Goal: Navigation & Orientation: Find specific page/section

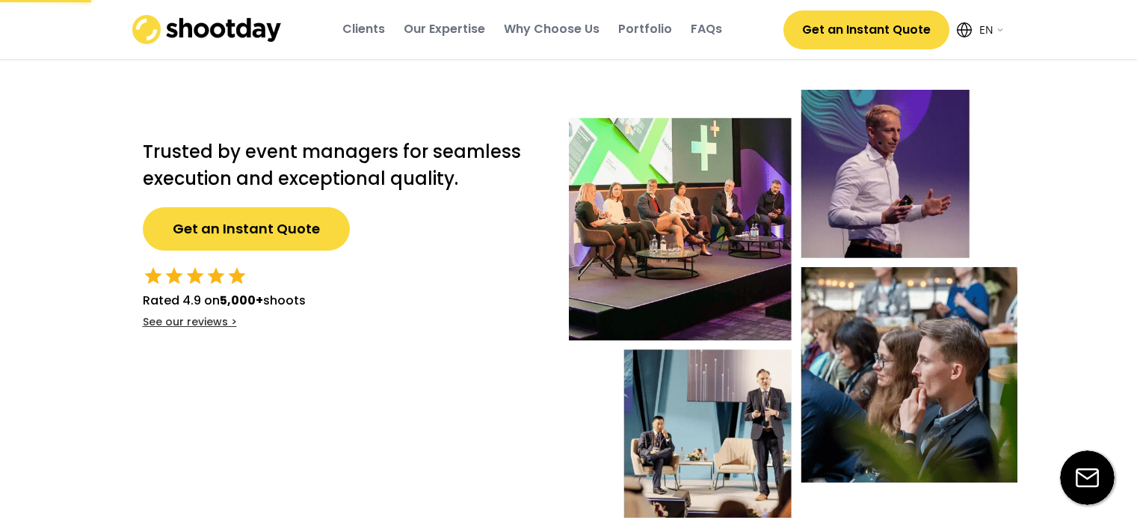
select select ""en""
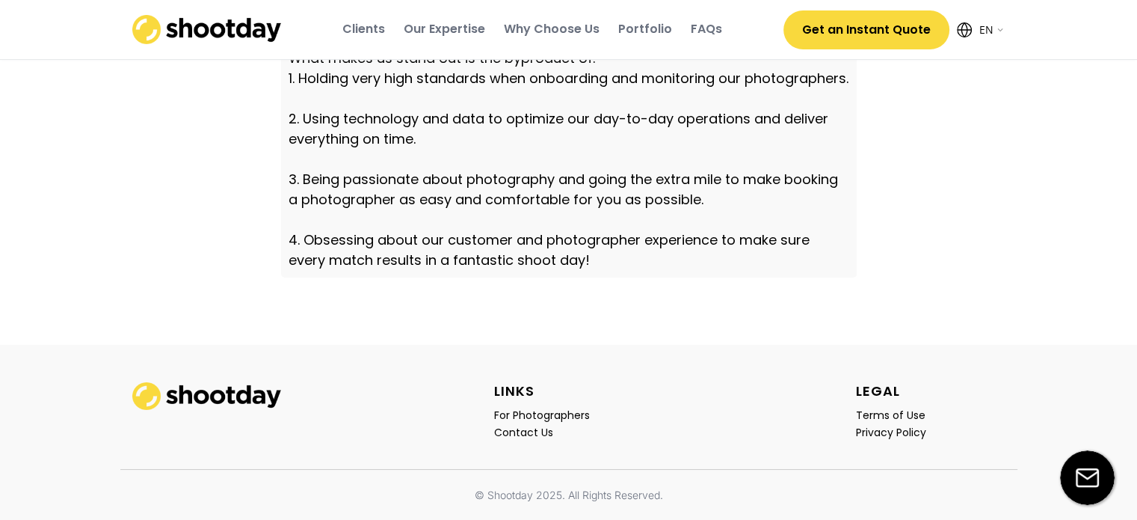
scroll to position [5295, 0]
click at [545, 434] on div "Contact Us" at bounding box center [523, 431] width 59 height 13
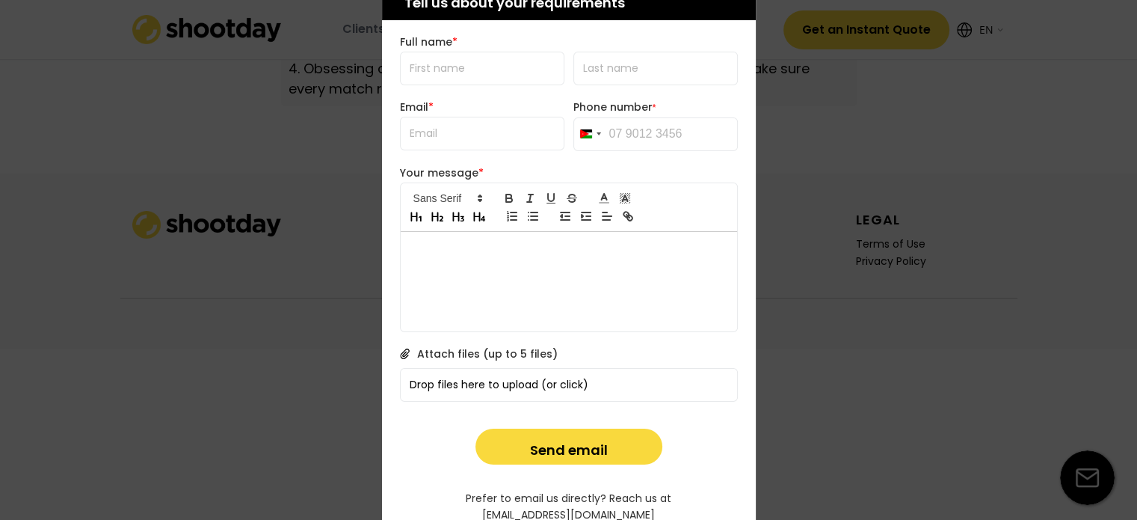
scroll to position [5363, 0]
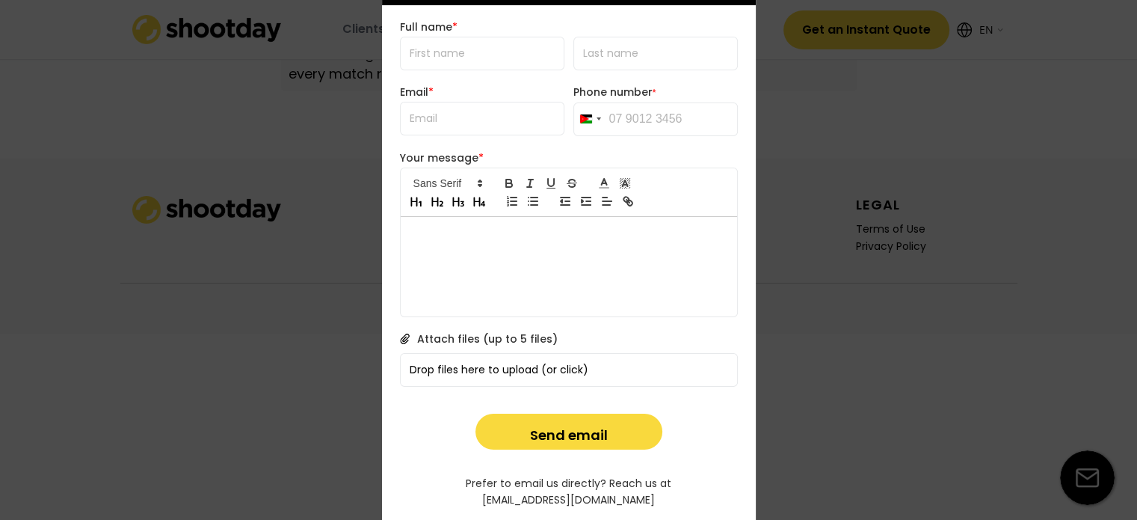
click at [828, 454] on div at bounding box center [568, 260] width 1137 height 520
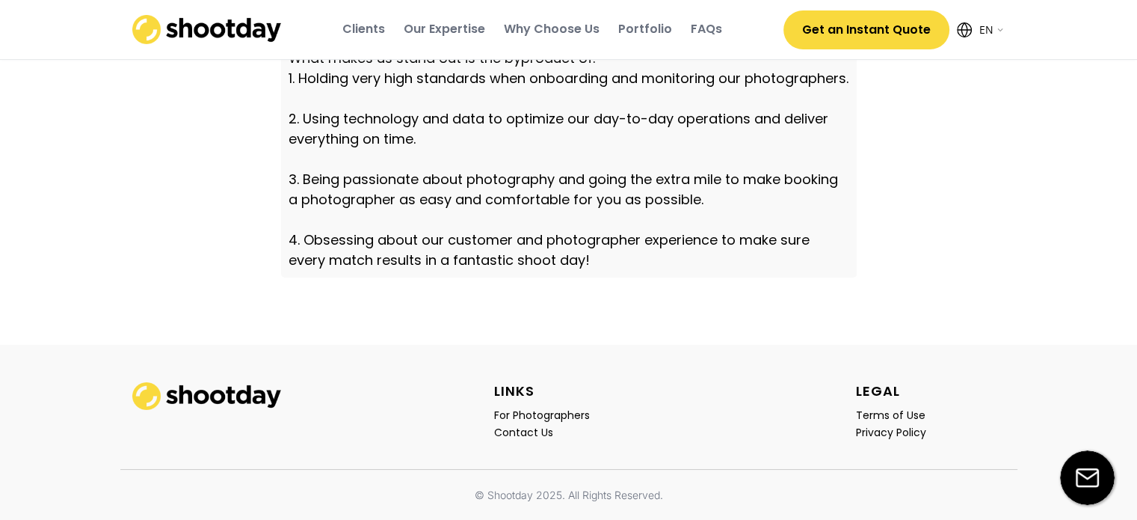
scroll to position [5295, 0]
click at [640, 29] on div "Portfolio" at bounding box center [645, 29] width 54 height 16
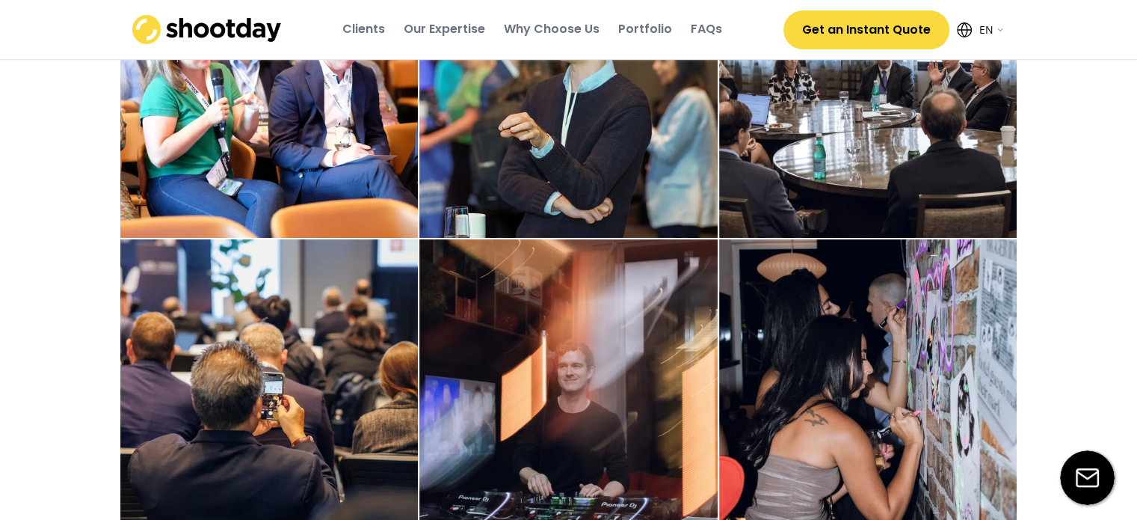
scroll to position [1966, 0]
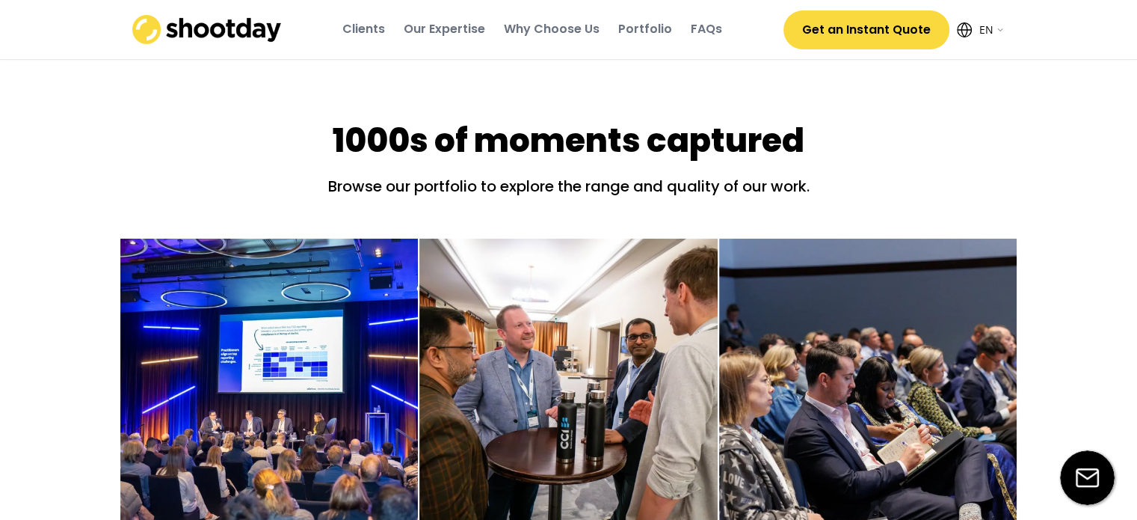
click at [377, 33] on div "Clients" at bounding box center [363, 29] width 43 height 16
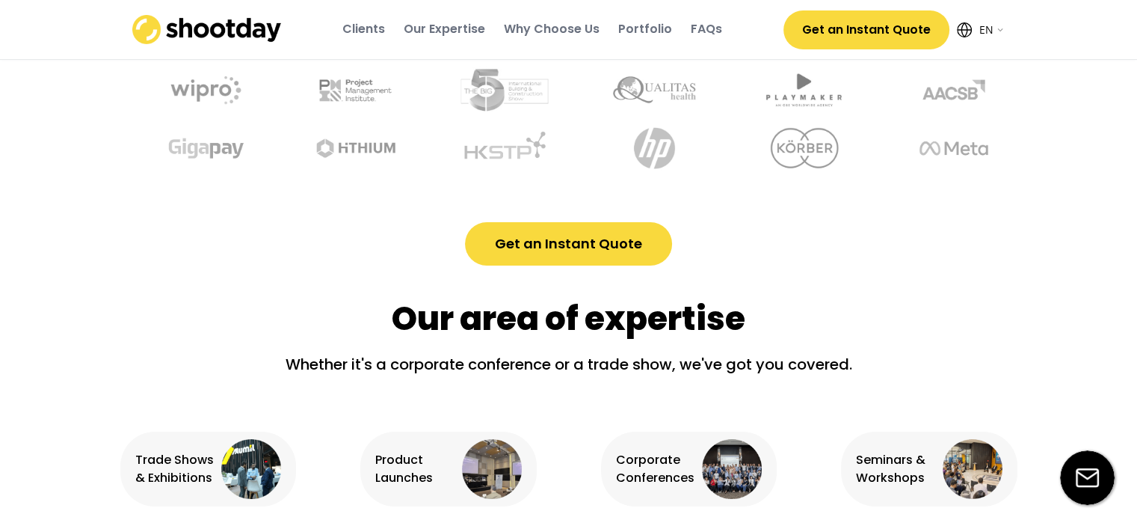
scroll to position [704, 0]
